Goal: Find specific page/section: Find specific page/section

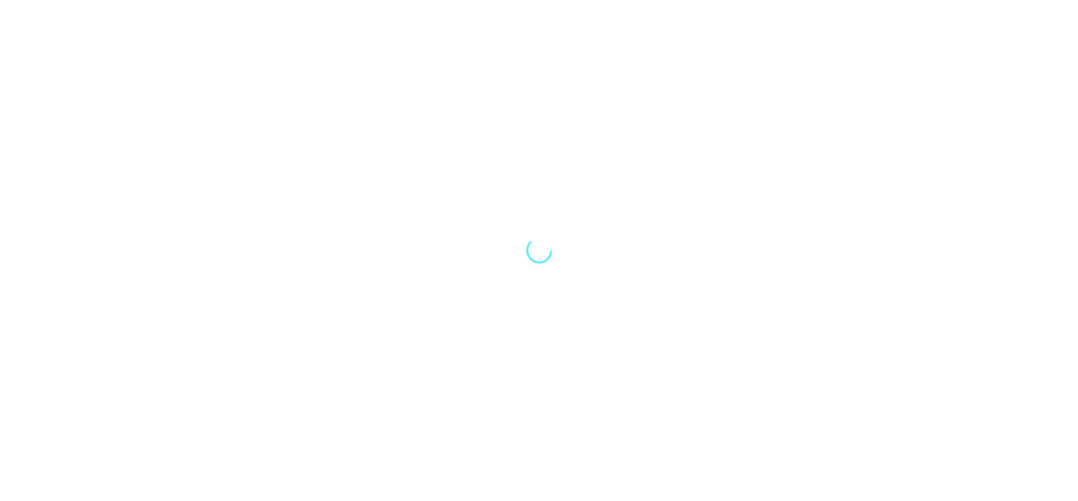
click at [269, 65] on div at bounding box center [539, 250] width 1078 height 501
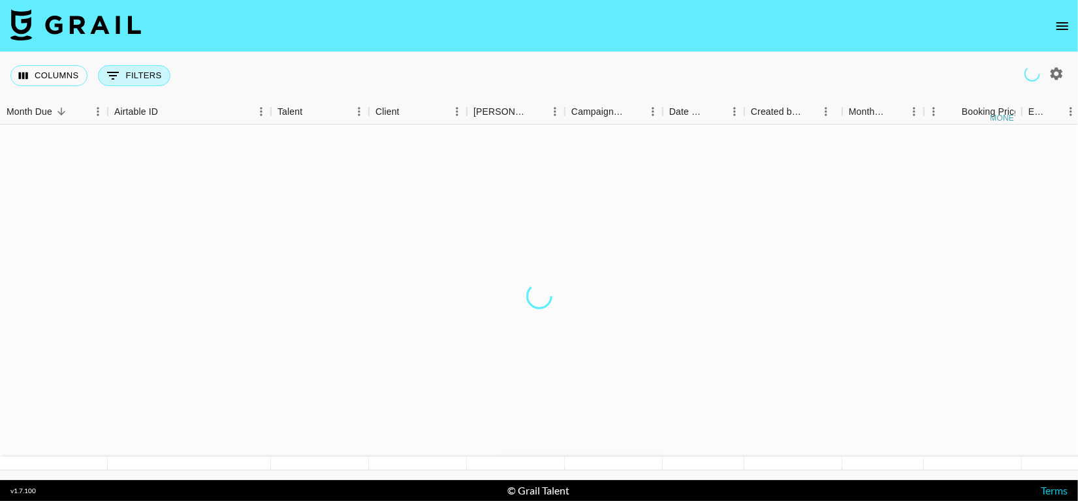
click at [151, 79] on button "0 Filters" at bounding box center [134, 75] width 72 height 21
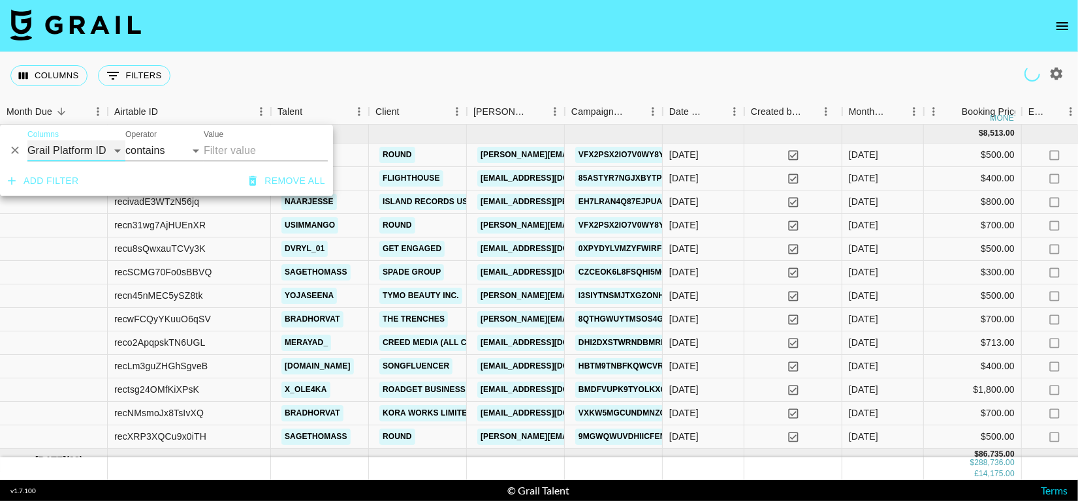
drag, startPoint x: 90, startPoint y: 141, endPoint x: 90, endPoint y: 158, distance: 17.0
click at [90, 141] on select "Grail Platform ID Airtable ID Talent Manager Client [PERSON_NAME] Campaign (Typ…" at bounding box center [76, 150] width 98 height 21
click at [89, 155] on select "Grail Platform ID Airtable ID Talent Manager Client [PERSON_NAME] Campaign (Typ…" at bounding box center [76, 150] width 98 height 21
select select "talentName"
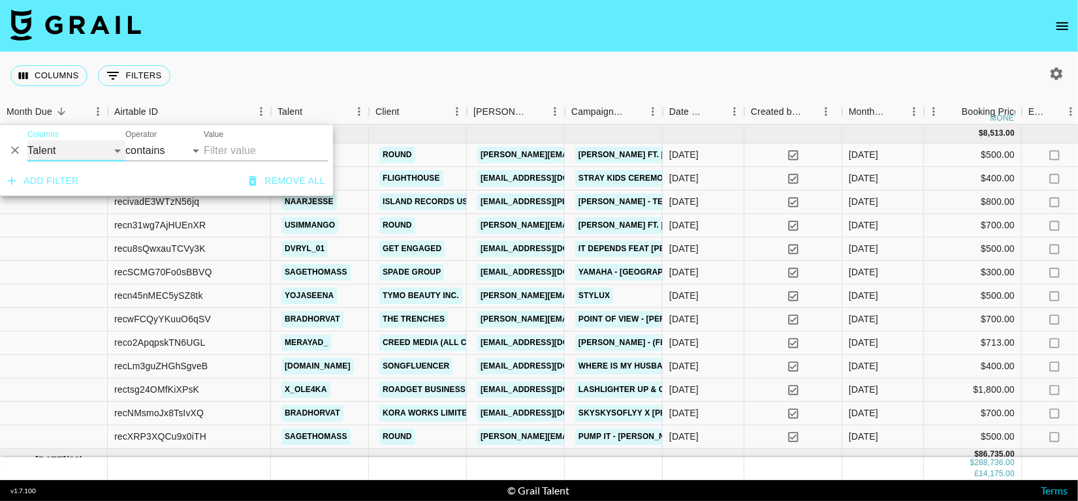
click at [27, 140] on select "Grail Platform ID Airtable ID Talent Manager Client [PERSON_NAME] Campaign (Typ…" at bounding box center [76, 150] width 98 height 21
click at [209, 148] on input "Value" at bounding box center [266, 150] width 124 height 21
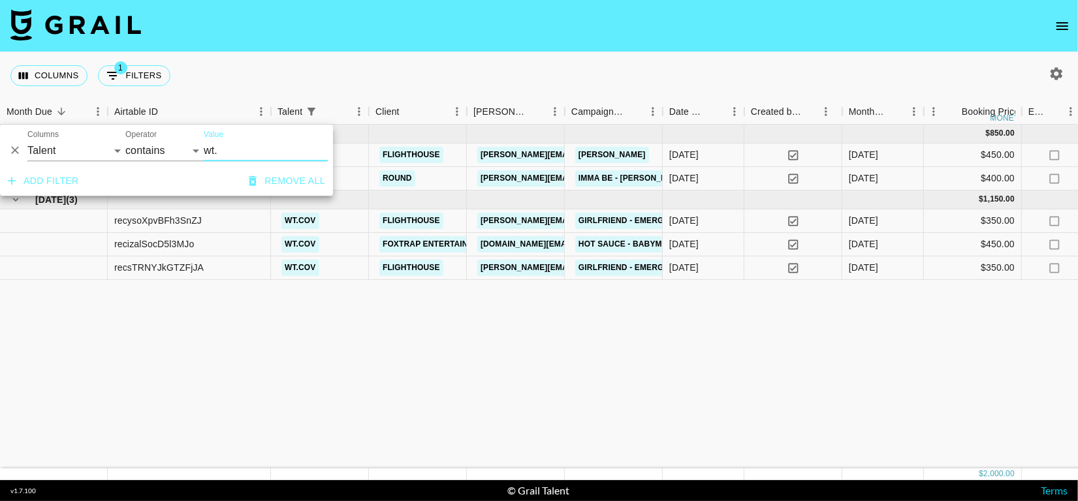
type input "wt."
click at [462, 92] on div "Columns 1 Filters + Booking" at bounding box center [539, 75] width 1078 height 47
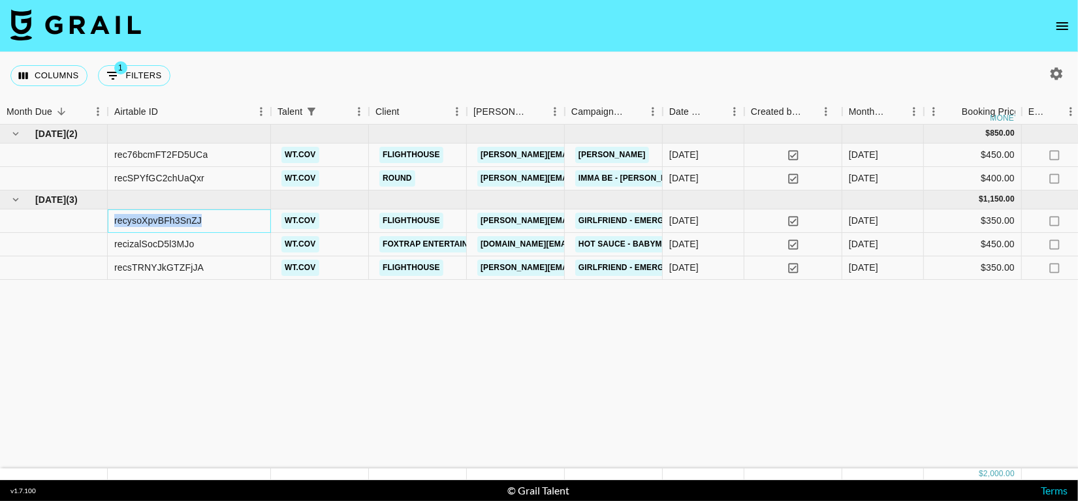
drag, startPoint x: 115, startPoint y: 222, endPoint x: 245, endPoint y: 220, distance: 129.9
click at [245, 220] on div "recysoXpvBFh3SnZJ" at bounding box center [189, 222] width 163 height 24
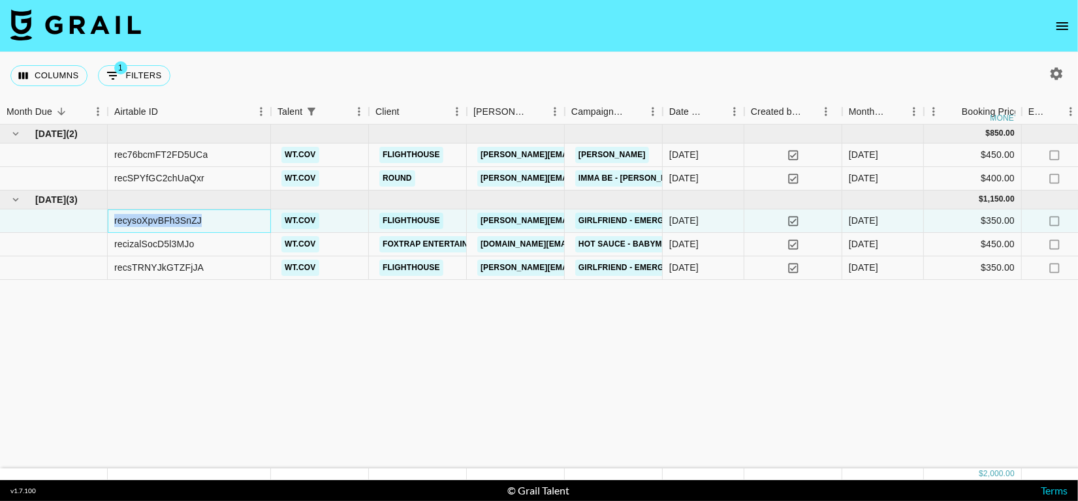
copy div "recysoXpvBFh3SnZJ"
